Goal: Information Seeking & Learning: Learn about a topic

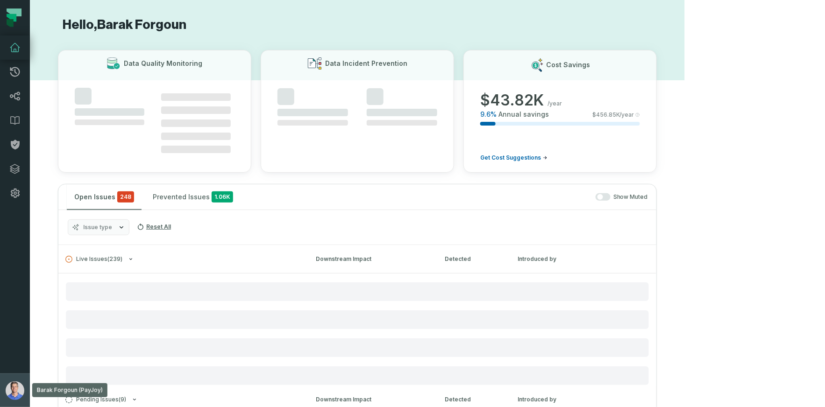
click at [15, 384] on img "button" at bounding box center [15, 391] width 19 height 19
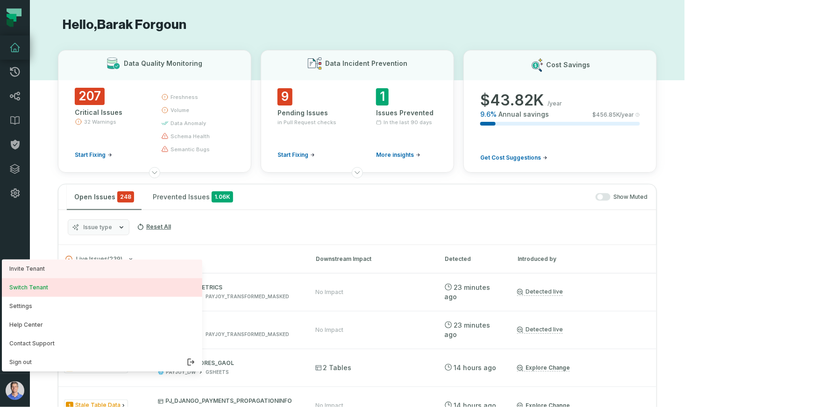
click at [44, 284] on button "Switch Tenant" at bounding box center [102, 287] width 200 height 19
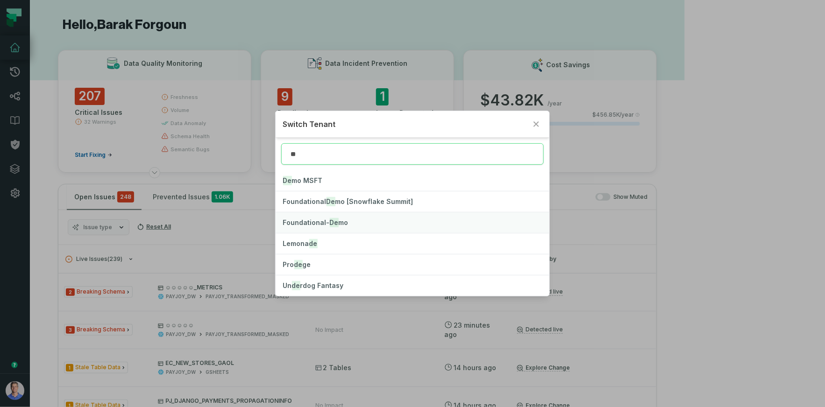
type input "**"
click at [308, 225] on span "Foundational- De mo" at bounding box center [315, 223] width 65 height 8
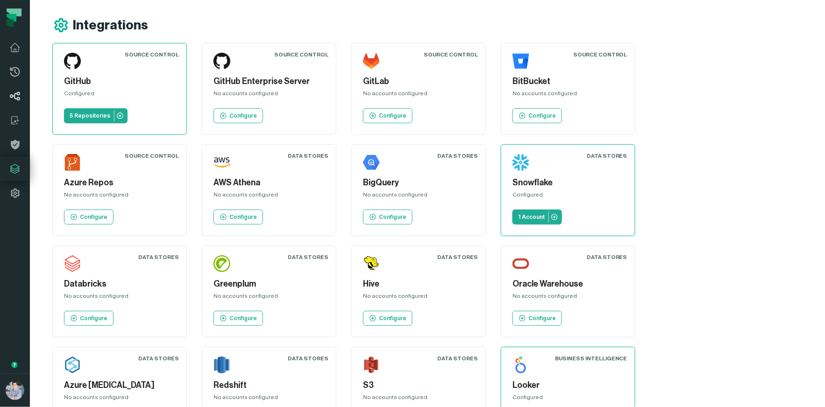
click at [19, 94] on icon at bounding box center [15, 96] width 10 height 9
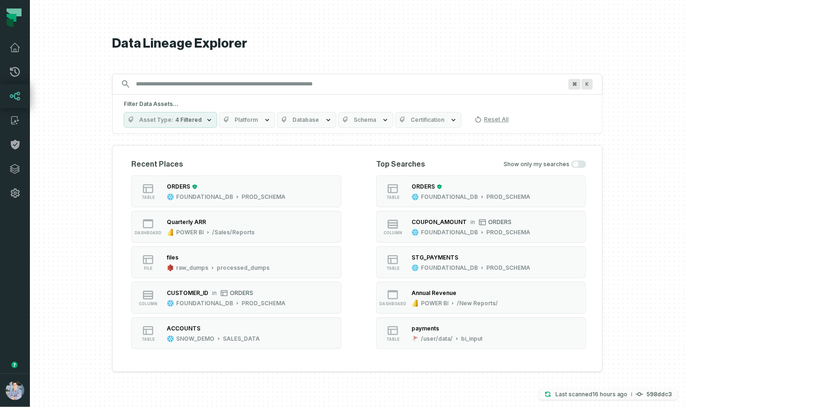
click at [628, 398] on p "Last scanned 9/29/2025, 4:15:55 AM" at bounding box center [592, 394] width 72 height 9
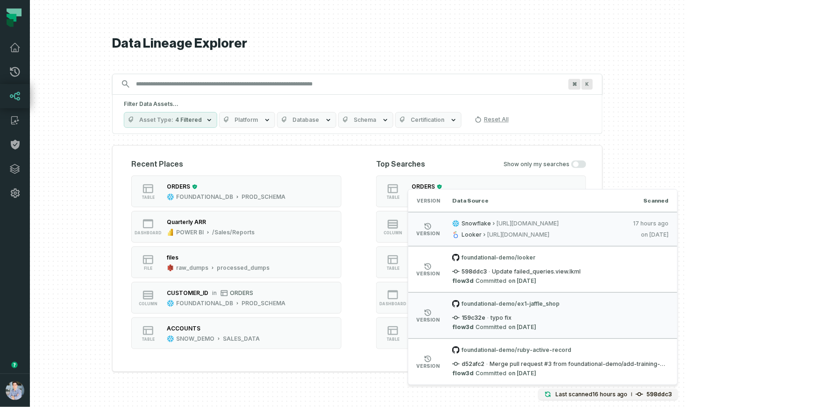
click at [685, 143] on div at bounding box center [357, 203] width 655 height 407
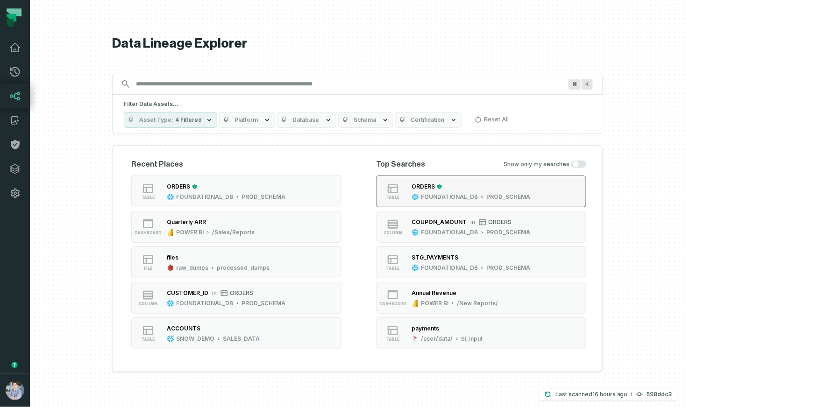
click at [442, 189] on icon "button" at bounding box center [440, 187] width 6 height 6
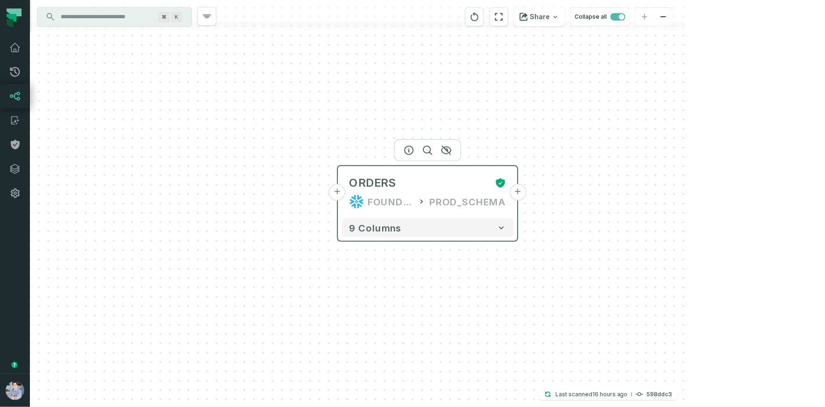
click at [519, 193] on button "+" at bounding box center [518, 192] width 17 height 17
click at [521, 192] on button "+" at bounding box center [517, 192] width 17 height 17
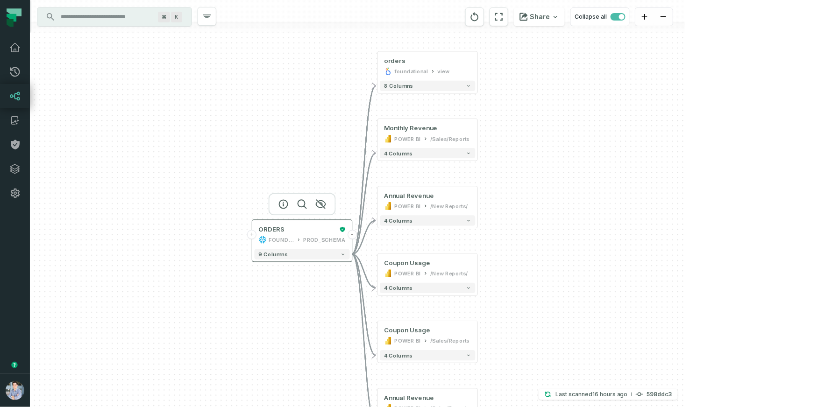
click at [253, 236] on button "+" at bounding box center [252, 234] width 9 height 9
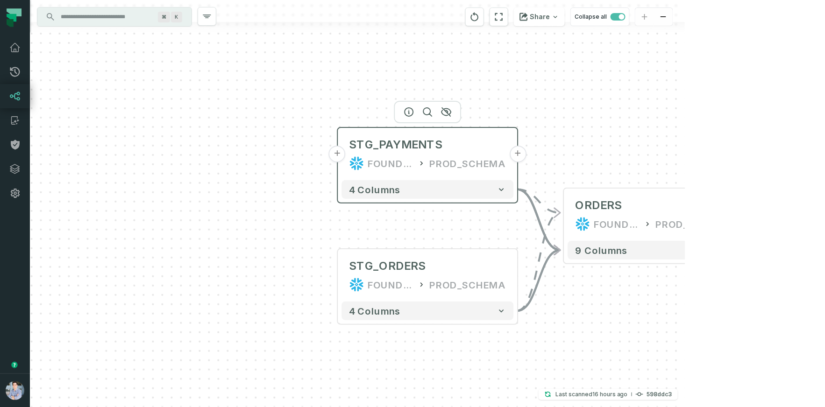
click at [340, 158] on button "+" at bounding box center [337, 154] width 17 height 17
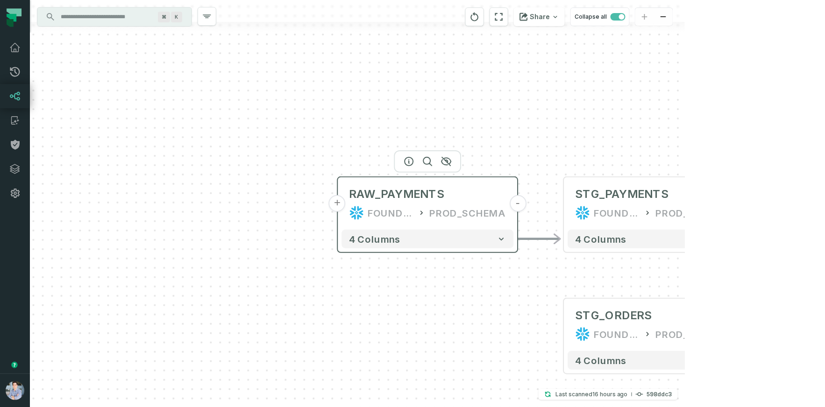
click at [339, 198] on button "+" at bounding box center [337, 203] width 17 height 17
click at [337, 203] on button "+" at bounding box center [336, 203] width 17 height 17
click at [339, 208] on button "+" at bounding box center [336, 203] width 17 height 17
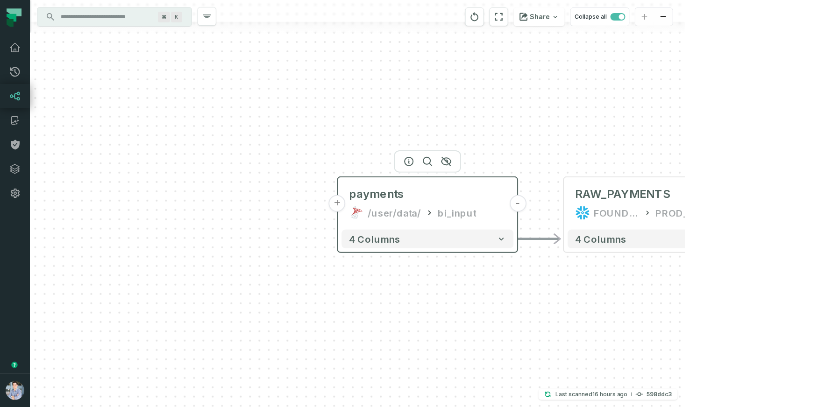
click at [340, 202] on button "+" at bounding box center [337, 203] width 17 height 17
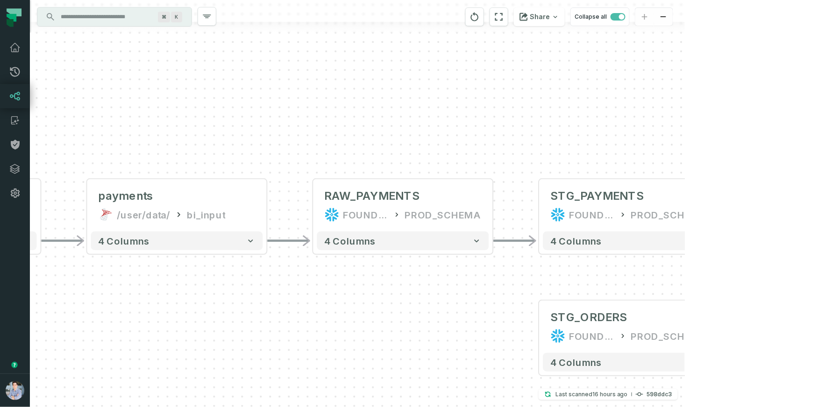
drag, startPoint x: 729, startPoint y: 132, endPoint x: 252, endPoint y: 134, distance: 477.1
click at [252, 134] on div "+ pending_orders prod_data prod_schema + 7 columns - payments /user/data/ bi_in…" at bounding box center [357, 203] width 655 height 407
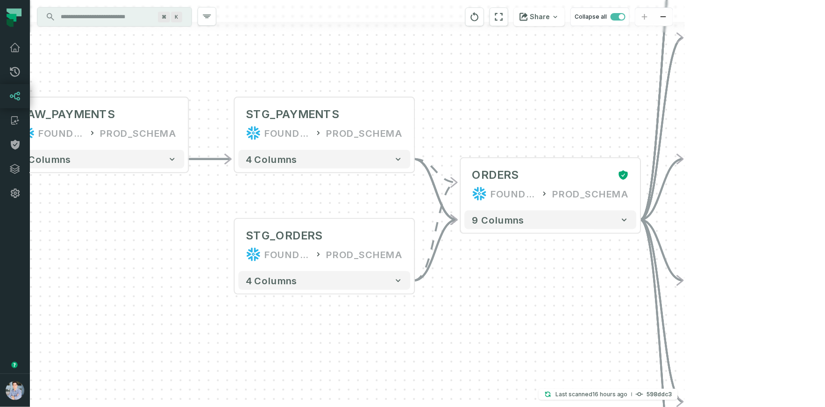
drag, startPoint x: 543, startPoint y: 122, endPoint x: 243, endPoint y: 42, distance: 311.5
click at [239, 41] on div "+ pending_orders prod_data prod_schema + 7 columns - payments /user/data/ bi_in…" at bounding box center [357, 203] width 655 height 407
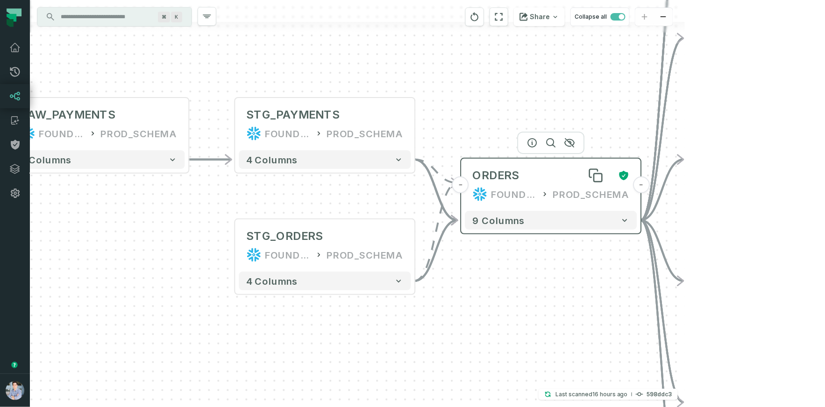
click at [514, 176] on div "ORDERS" at bounding box center [496, 175] width 47 height 15
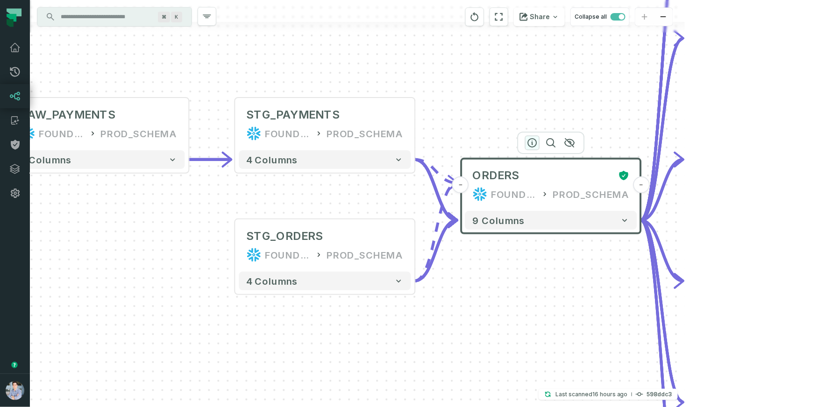
click at [536, 146] on icon "button" at bounding box center [532, 142] width 11 height 11
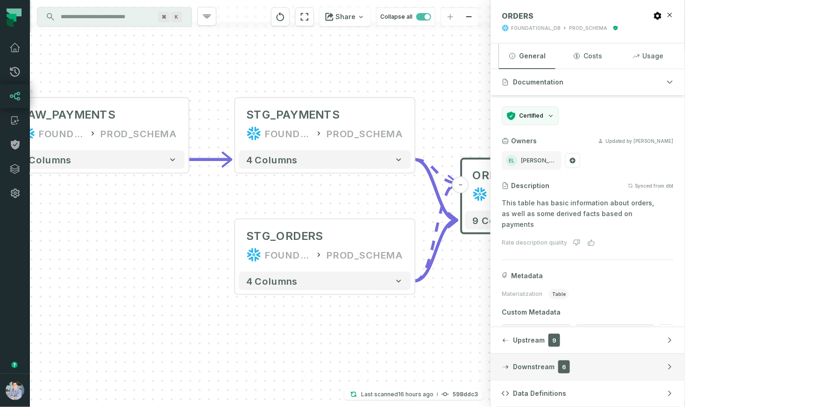
click at [685, 367] on button "Downstream 6" at bounding box center [588, 367] width 194 height 26
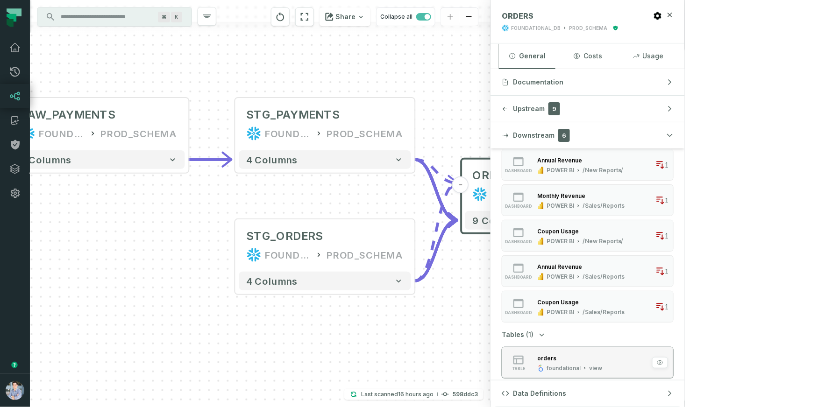
scroll to position [45, 0]
click at [685, 390] on button "Data Definitions" at bounding box center [588, 394] width 194 height 26
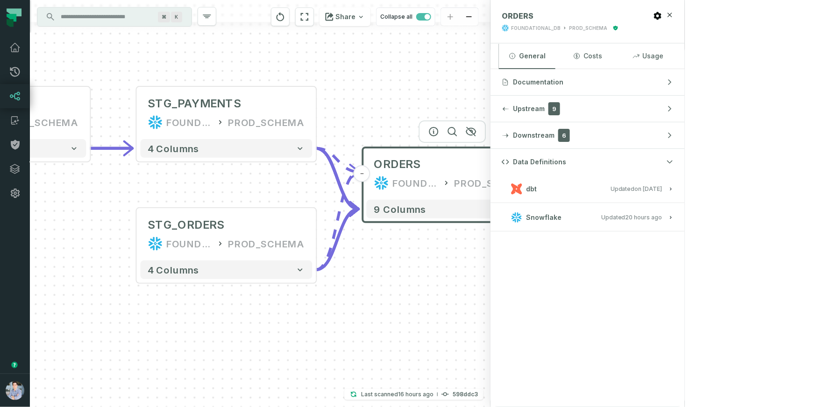
drag, startPoint x: 532, startPoint y: 302, endPoint x: 433, endPoint y: 291, distance: 99.2
click at [433, 291] on div "+ pending_orders prod_data prod_schema + 7 columns - payments /user/data/ bi_in…" at bounding box center [260, 203] width 461 height 407
click at [663, 190] on relative-time "1/6/2025, 1:15:21 PM" at bounding box center [649, 189] width 28 height 7
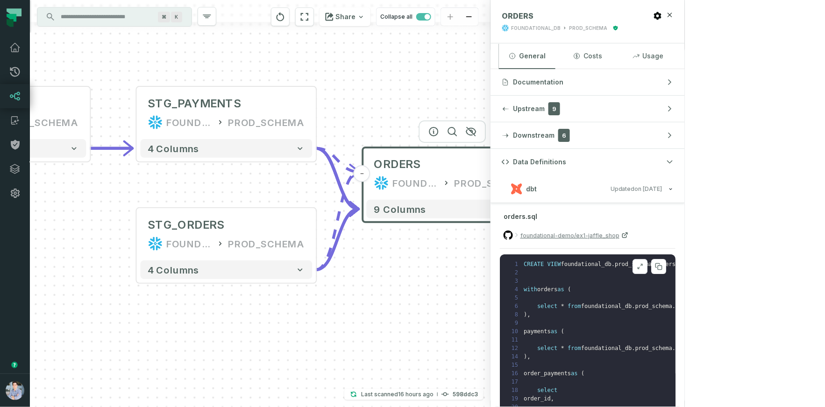
click at [648, 261] on button at bounding box center [640, 266] width 15 height 15
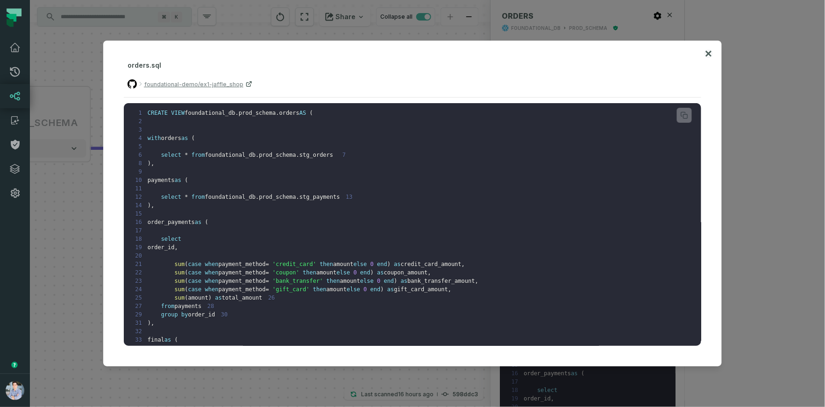
click at [710, 55] on icon at bounding box center [709, 54] width 6 height 6
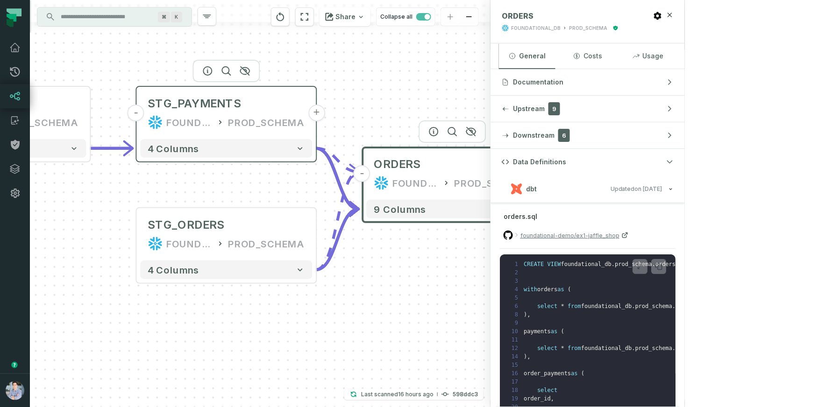
click at [188, 120] on div "FOUNDATIONAL_DB" at bounding box center [190, 122] width 46 height 15
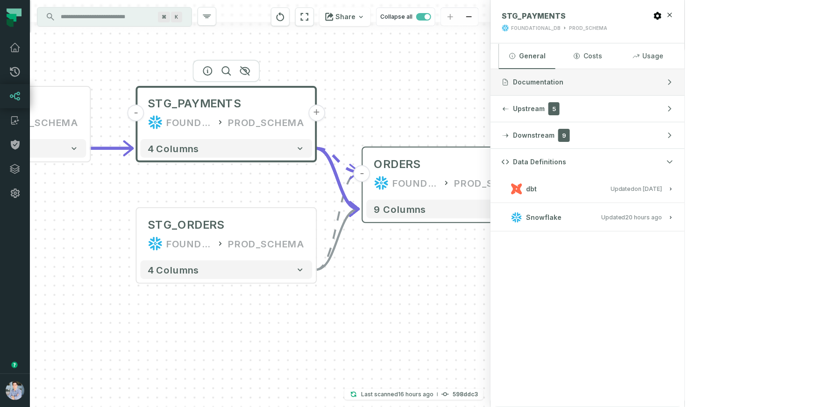
click at [685, 86] on button "Documentation" at bounding box center [588, 82] width 194 height 26
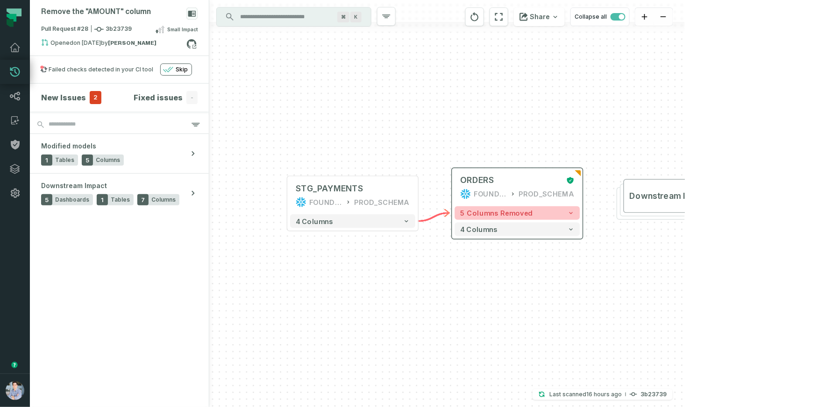
click at [576, 214] on button "5 columns removed" at bounding box center [517, 214] width 125 height 14
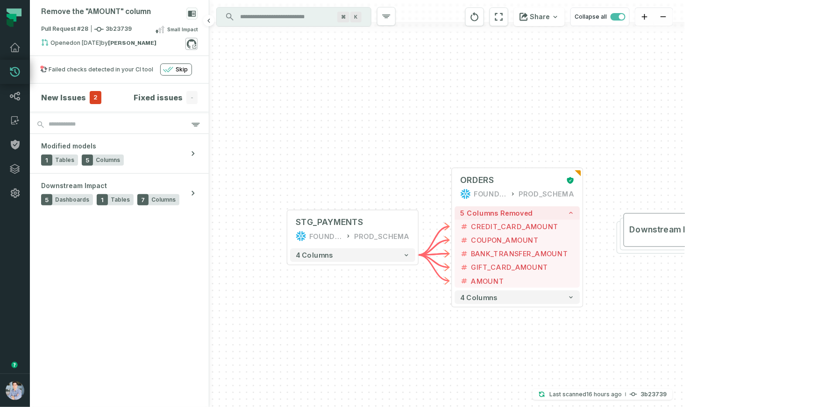
click at [195, 44] on icon at bounding box center [192, 44] width 12 height 12
click at [698, 221] on button "Downstream Impact 6" at bounding box center [689, 230] width 131 height 34
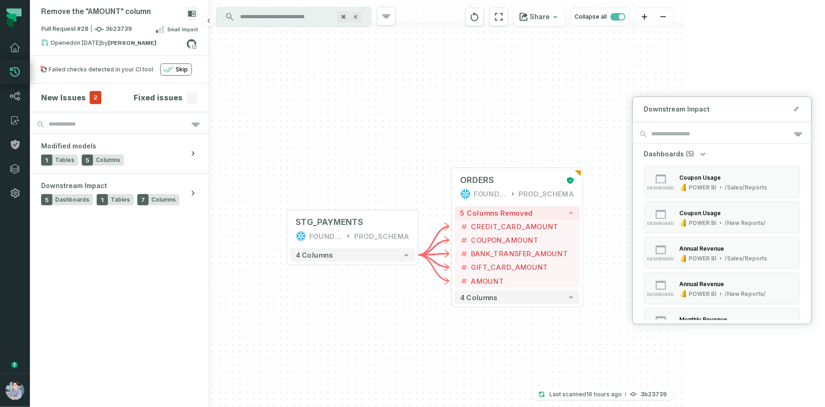
click at [86, 94] on div "New Issues 2" at bounding box center [71, 97] width 60 height 13
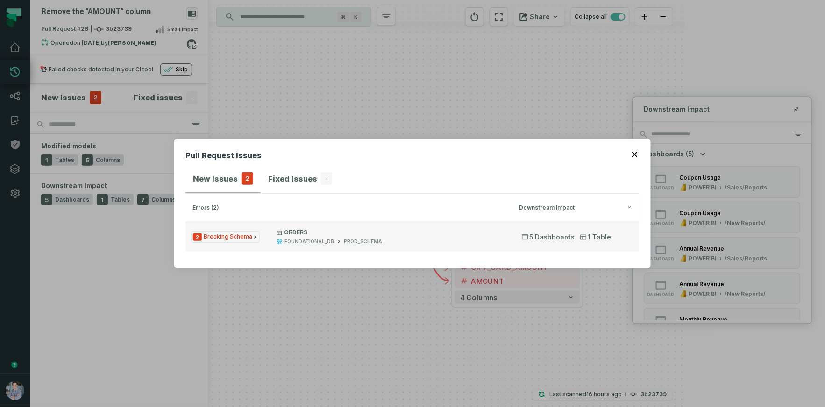
click at [369, 250] on button "2 Breaking Schema ORDERS FOUNDATIONAL_DB PROD_SCHEMA 5 Dashboards 1 Table" at bounding box center [413, 237] width 454 height 30
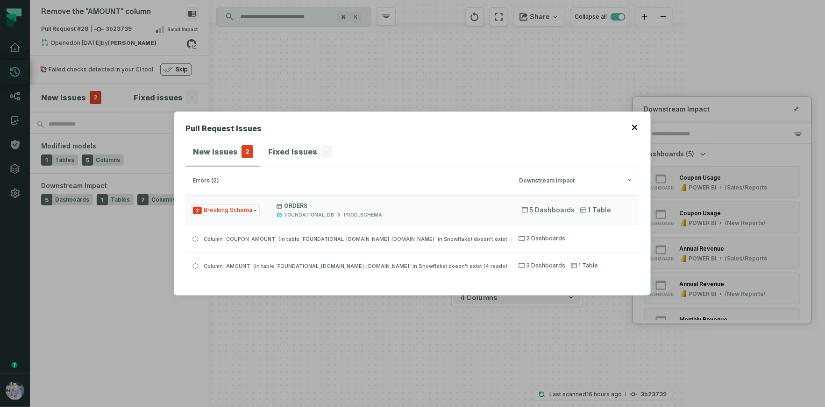
click at [636, 129] on icon "button" at bounding box center [635, 128] width 6 height 6
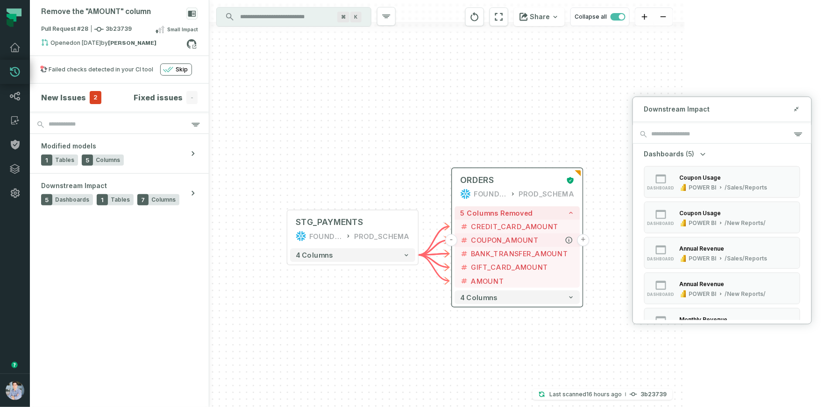
click at [581, 239] on button "+" at bounding box center [584, 241] width 12 height 12
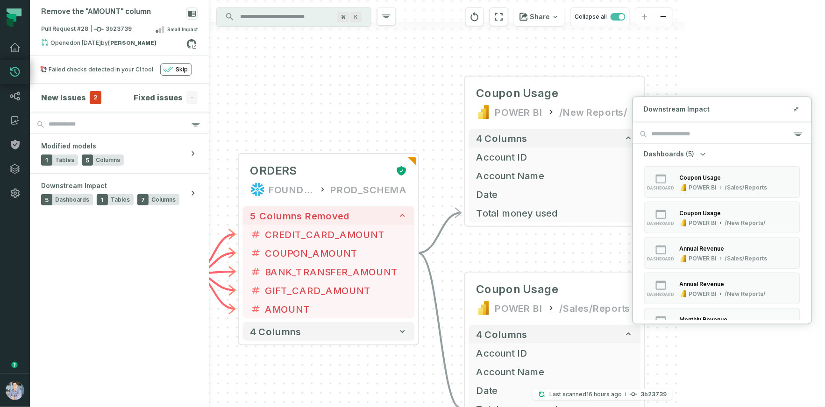
drag, startPoint x: 359, startPoint y: 137, endPoint x: 396, endPoint y: 86, distance: 63.6
click at [396, 86] on div "+ Coupon Usage POWER BI /New Reports/ 4 columns + Account ID + Account Name + D…" at bounding box center [447, 203] width 476 height 407
click at [149, 26] on div "Pull Request #28 3b23739 Small Impact" at bounding box center [119, 31] width 157 height 15
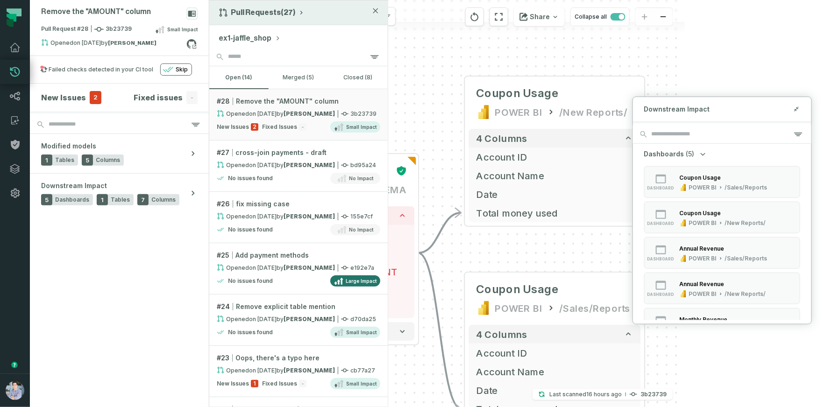
click at [280, 12] on button "Pull Requests (27)" at bounding box center [262, 12] width 86 height 9
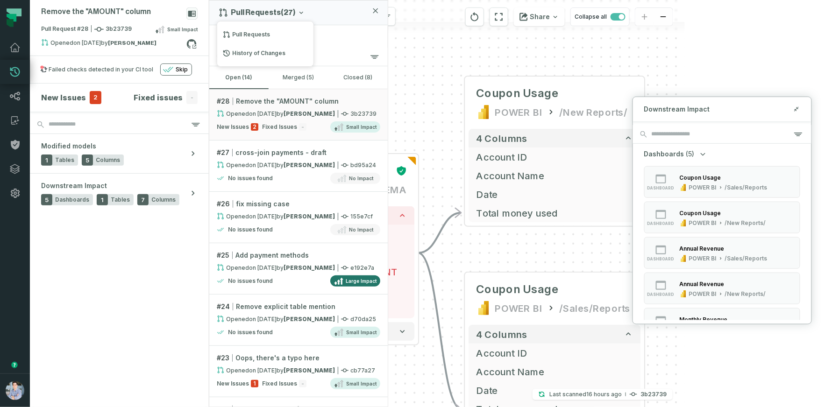
click at [545, 58] on div "Remove the "AMOUNT" column Pull Request #28 3b23739 Small Impact Opened 3/10/20…" at bounding box center [357, 203] width 655 height 407
